Goal: Find specific page/section: Find specific page/section

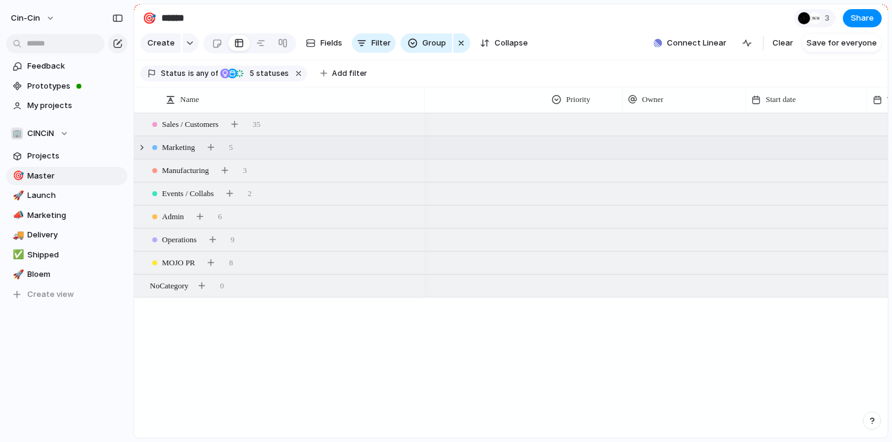
scroll to position [0, 253]
click at [146, 127] on div at bounding box center [142, 124] width 11 height 11
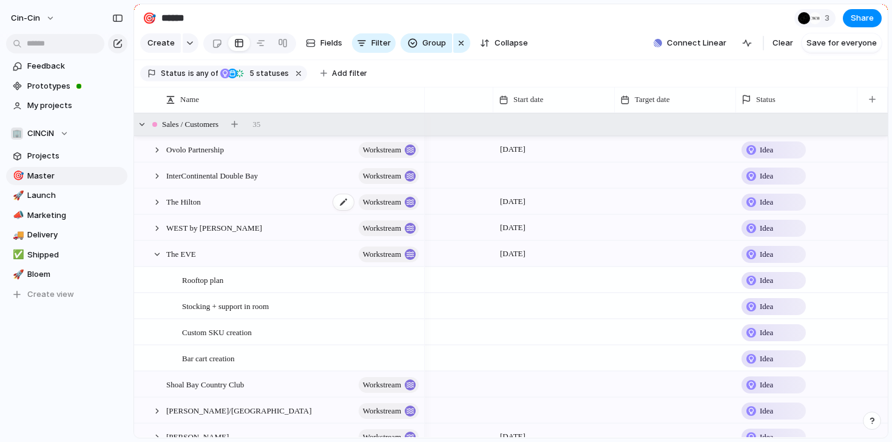
scroll to position [30, 0]
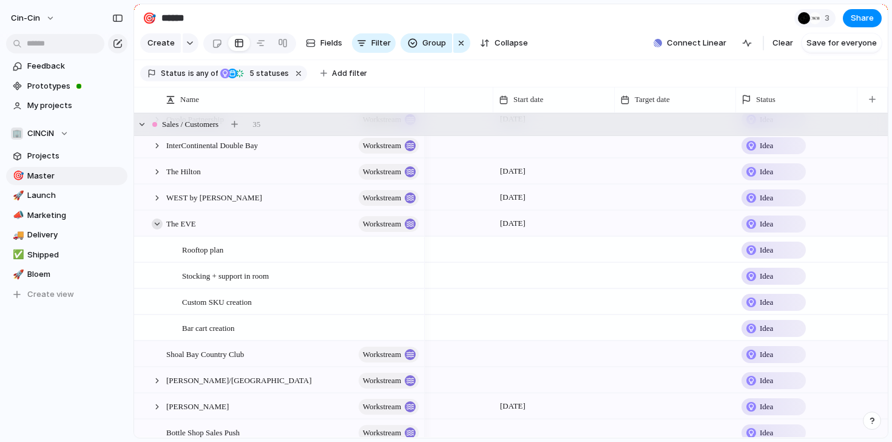
click at [155, 223] on div at bounding box center [157, 224] width 11 height 11
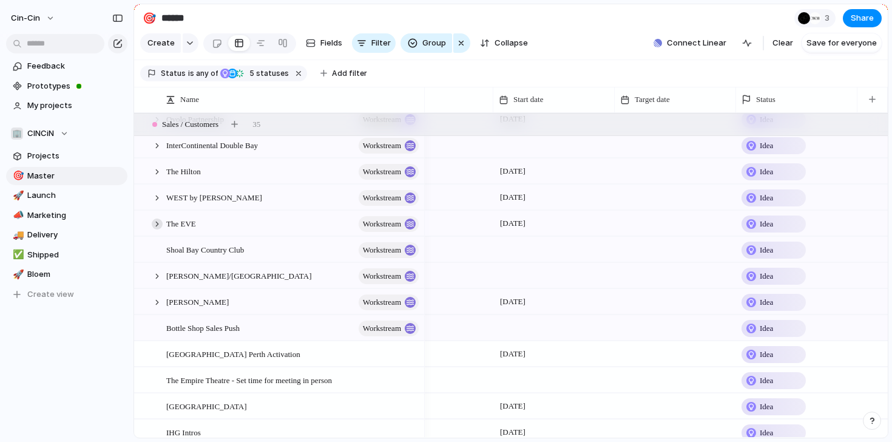
click at [155, 223] on div at bounding box center [157, 224] width 11 height 11
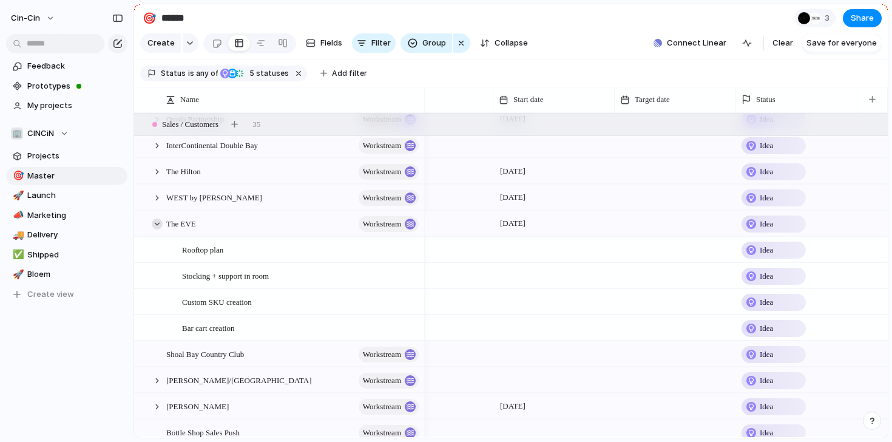
click at [155, 223] on div at bounding box center [157, 224] width 11 height 11
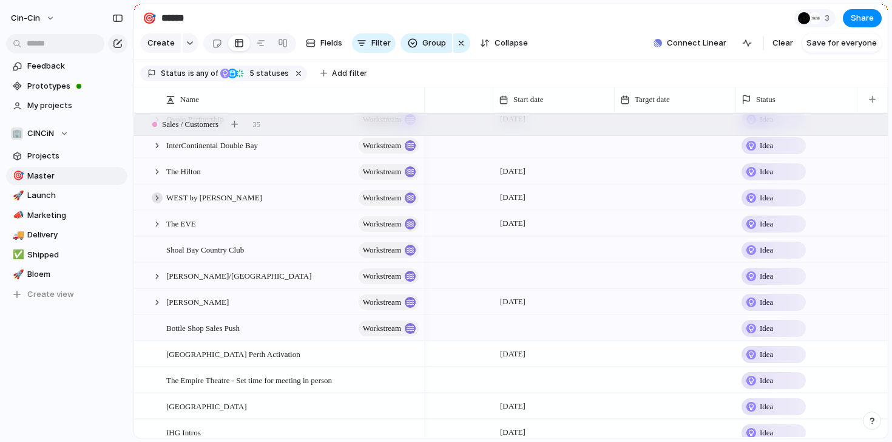
click at [155, 202] on div at bounding box center [157, 197] width 11 height 11
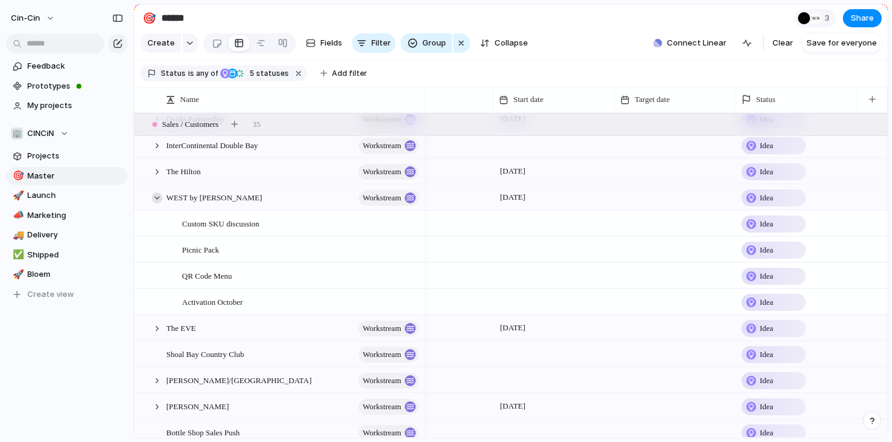
click at [160, 200] on div at bounding box center [157, 197] width 11 height 11
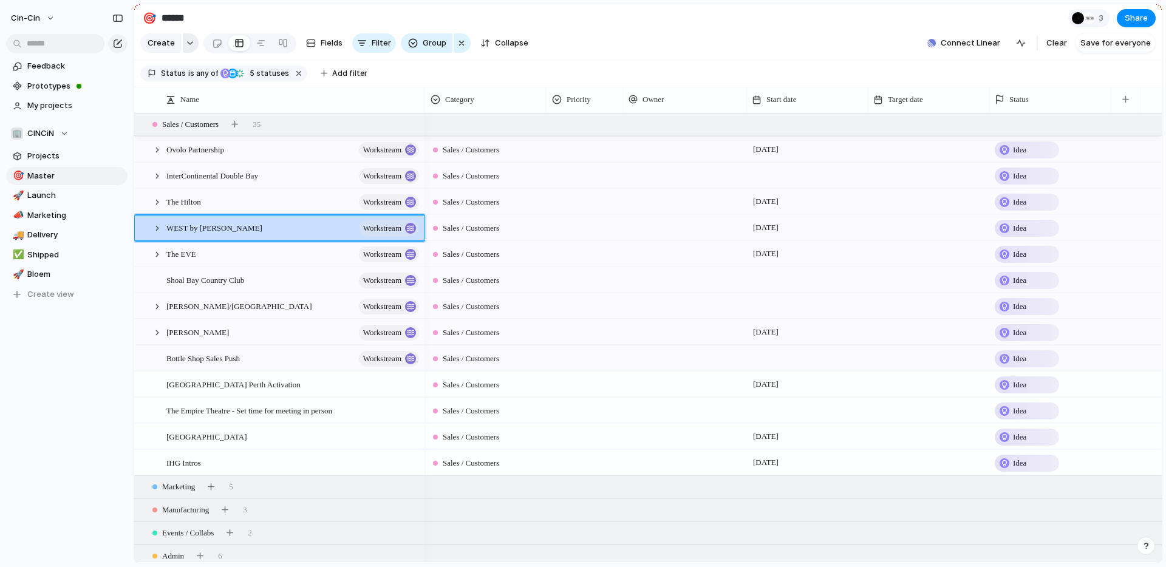
scroll to position [0, 0]
